Goal: Task Accomplishment & Management: Manage account settings

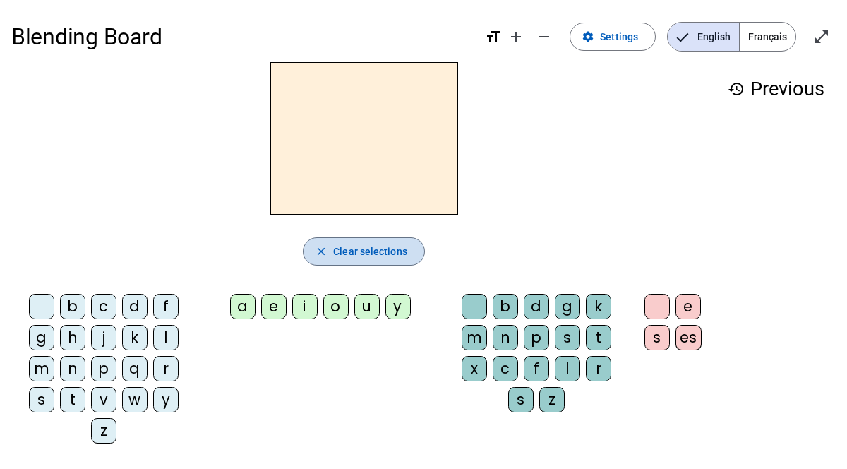
click at [362, 257] on span "Clear selections" at bounding box center [370, 251] width 74 height 17
click at [766, 37] on span "Français" at bounding box center [768, 37] width 56 height 28
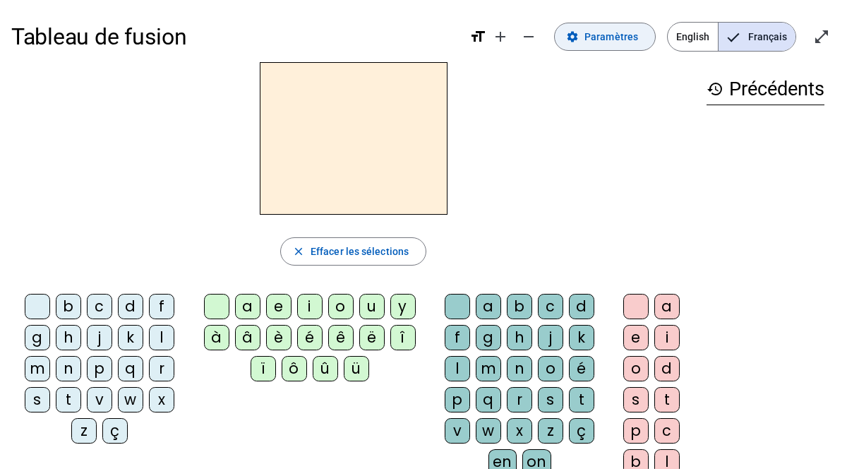
click at [629, 35] on span "Paramètres" at bounding box center [612, 36] width 54 height 17
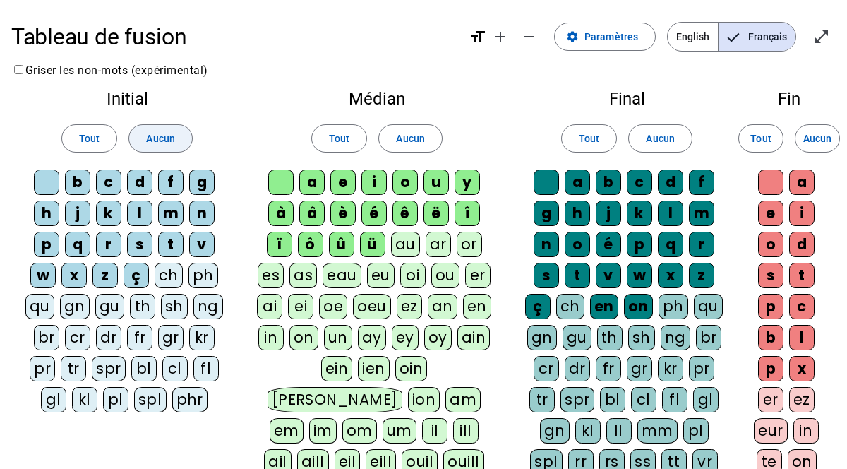
click at [162, 143] on span "Aucun" at bounding box center [160, 138] width 28 height 17
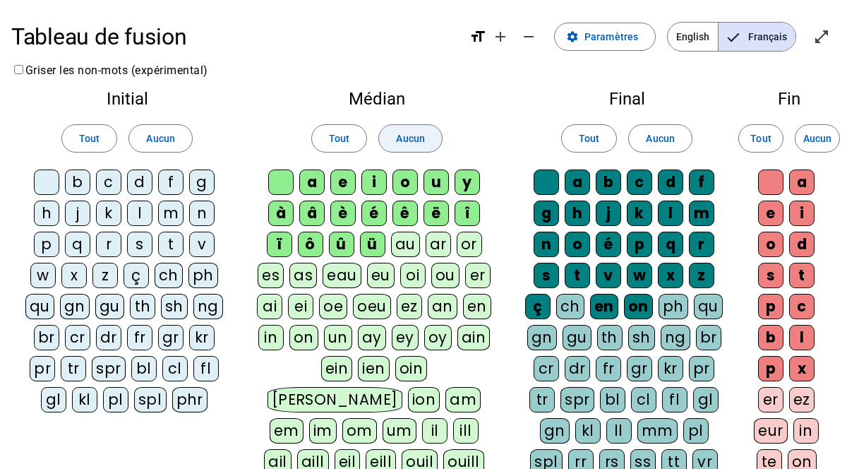
click at [412, 141] on span "Aucun" at bounding box center [410, 138] width 28 height 17
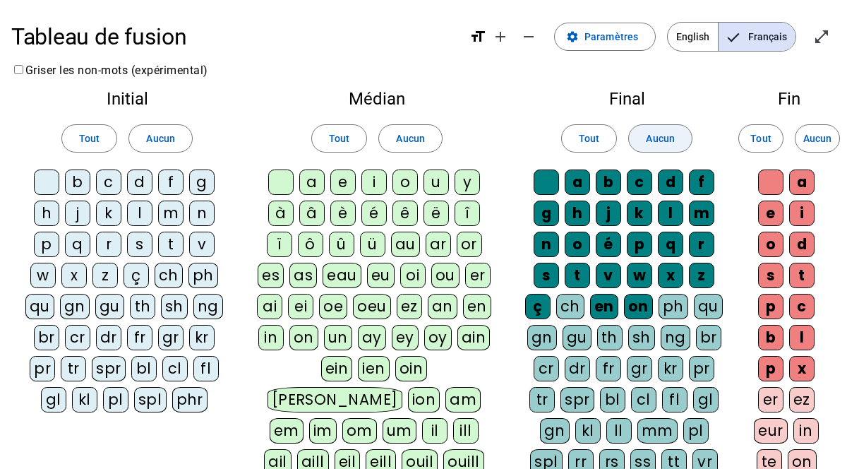
click at [672, 134] on span "Aucun" at bounding box center [660, 138] width 28 height 17
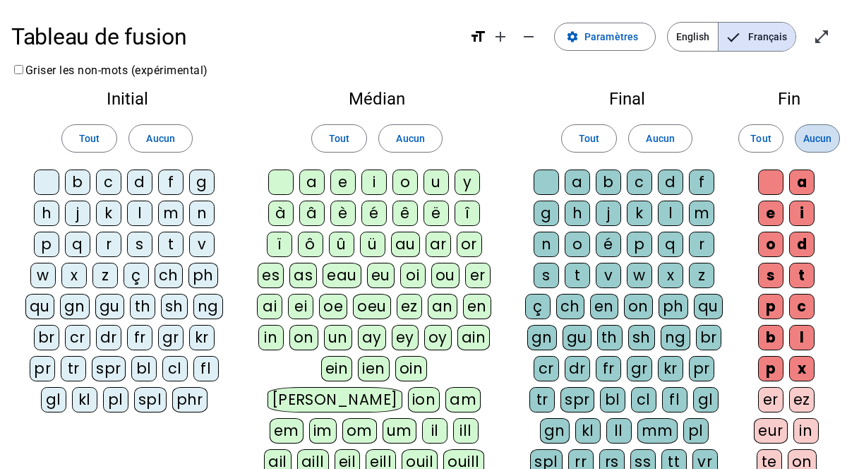
click at [827, 138] on span "Aucun" at bounding box center [818, 138] width 28 height 17
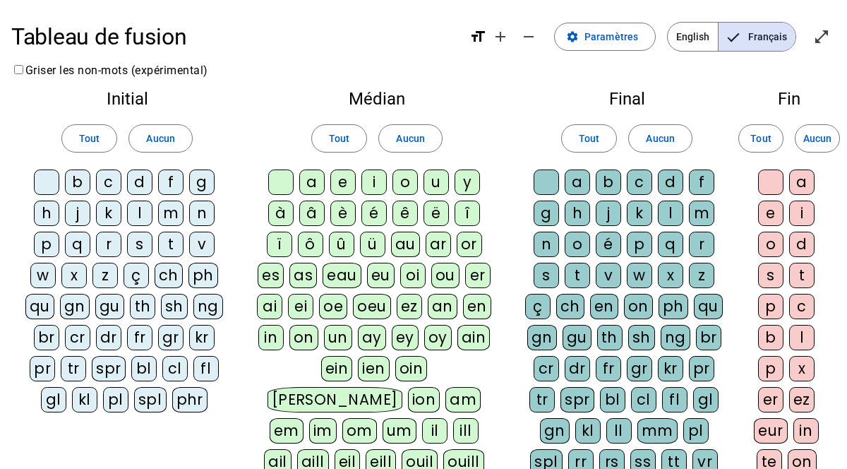
click at [51, 243] on div "p" at bounding box center [46, 244] width 25 height 25
click at [438, 244] on div "ar" at bounding box center [438, 244] width 25 height 25
click at [473, 246] on div "or" at bounding box center [469, 244] width 25 height 25
click at [580, 276] on div "t" at bounding box center [577, 275] width 25 height 25
click at [675, 212] on div "l" at bounding box center [670, 213] width 25 height 25
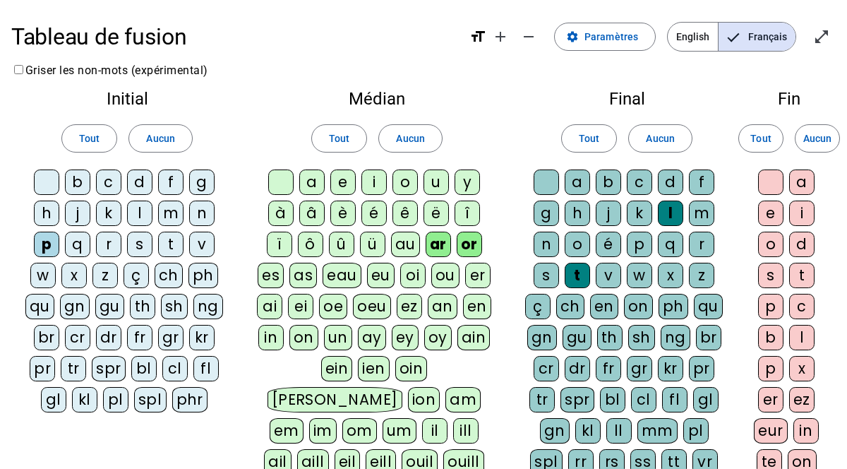
click at [768, 216] on div "e" at bounding box center [770, 213] width 25 height 25
click at [804, 403] on div "ez" at bounding box center [802, 399] width 25 height 25
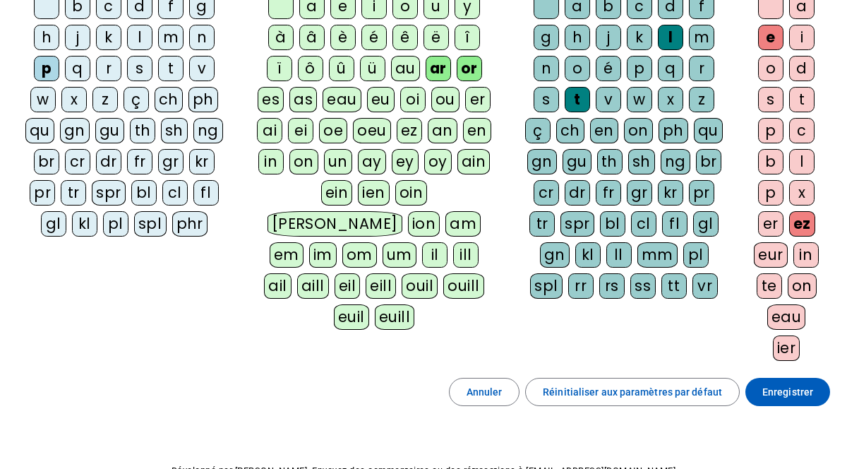
scroll to position [179, 0]
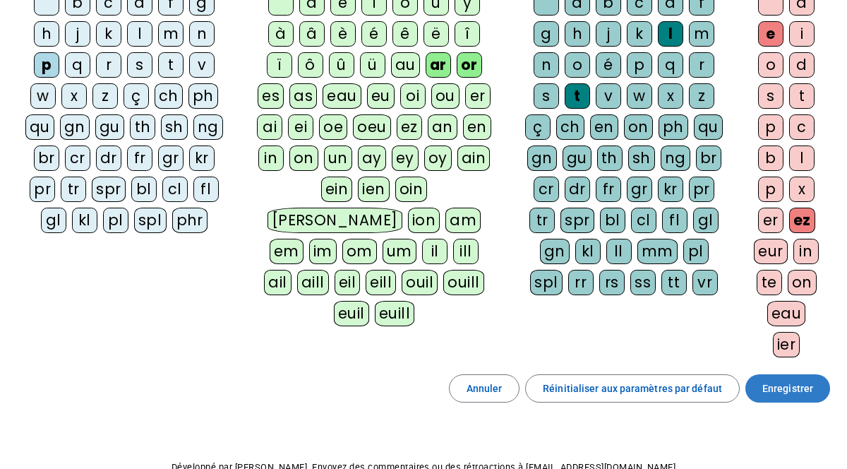
click at [791, 393] on span "Enregistrer" at bounding box center [788, 388] width 51 height 17
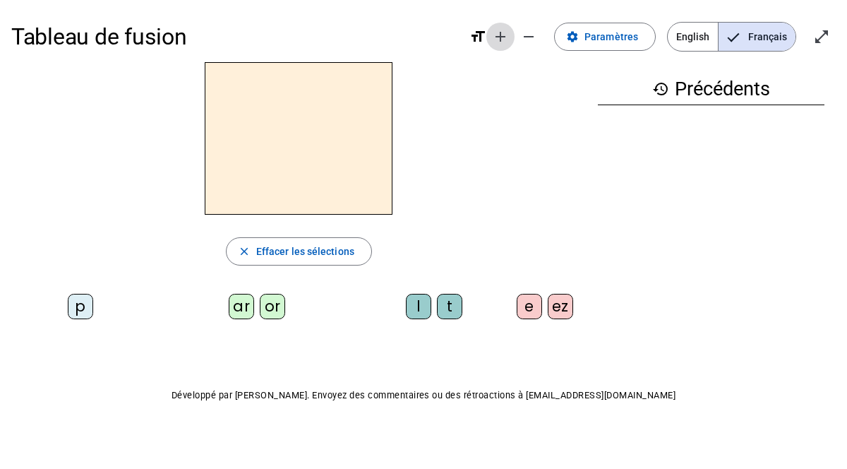
click at [506, 40] on mat-icon "add" at bounding box center [500, 36] width 17 height 17
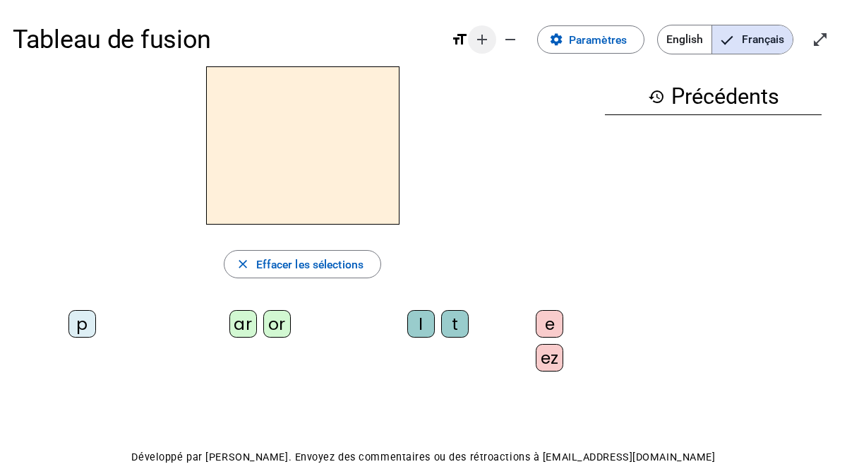
click at [485, 37] on mat-icon "add" at bounding box center [482, 39] width 17 height 17
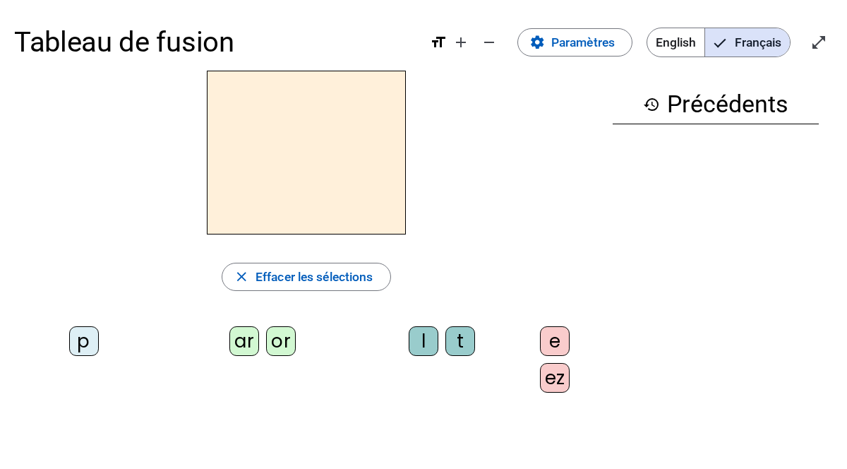
click at [81, 336] on div "p" at bounding box center [84, 341] width 30 height 30
click at [246, 340] on div "ar" at bounding box center [245, 341] width 30 height 30
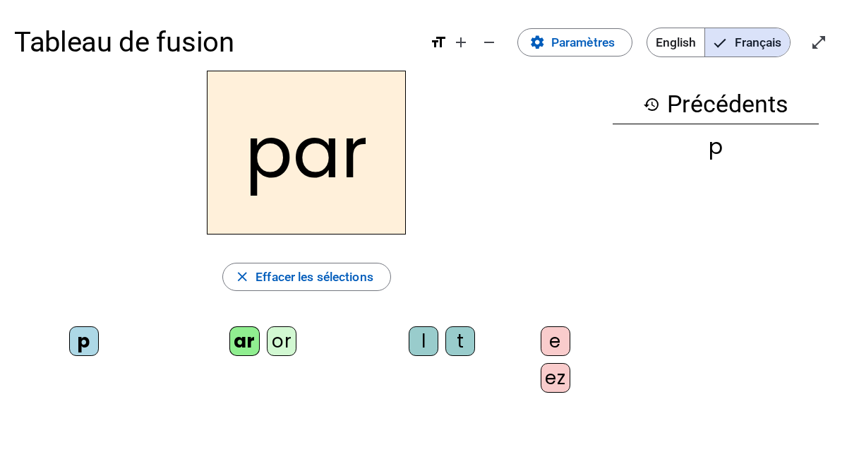
click at [424, 336] on div "l" at bounding box center [424, 341] width 30 height 30
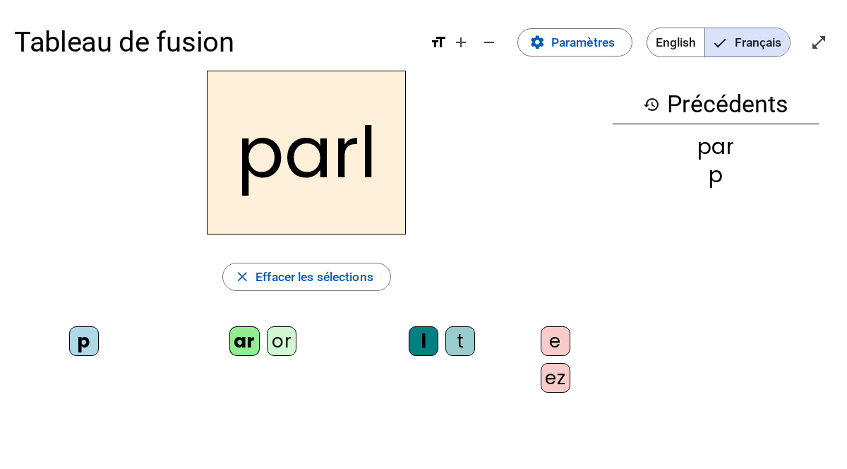
click at [555, 386] on div "ez" at bounding box center [556, 378] width 30 height 30
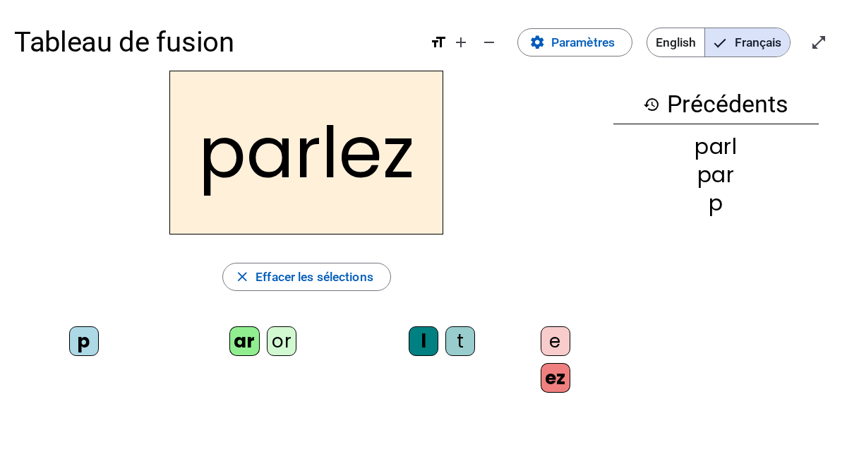
click at [463, 343] on div "t" at bounding box center [461, 341] width 30 height 30
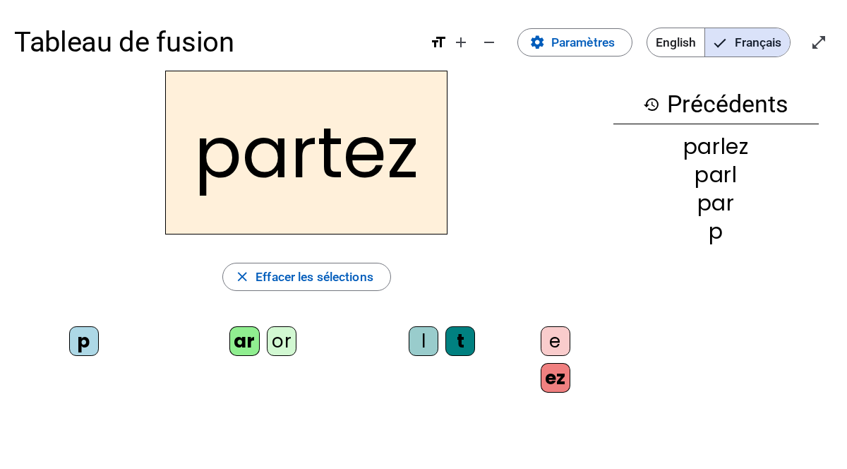
click at [554, 340] on div "e" at bounding box center [556, 341] width 30 height 30
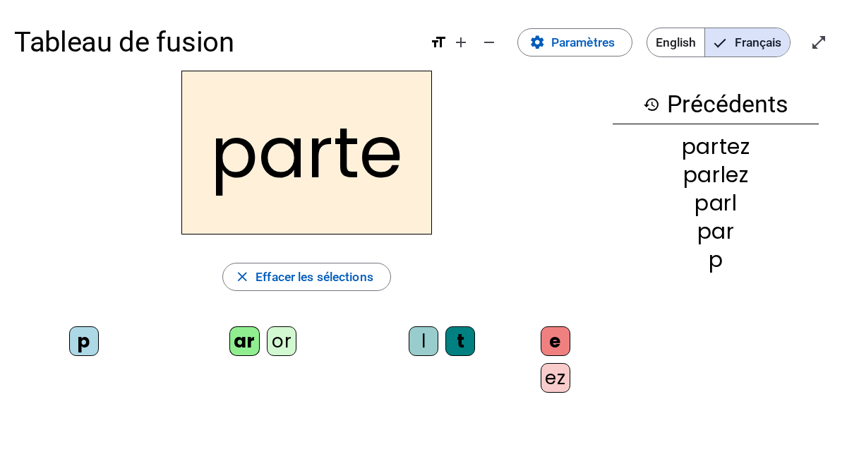
click at [554, 340] on div "e" at bounding box center [556, 341] width 30 height 30
click at [419, 344] on div "l" at bounding box center [424, 341] width 30 height 30
